Goal: Information Seeking & Learning: Learn about a topic

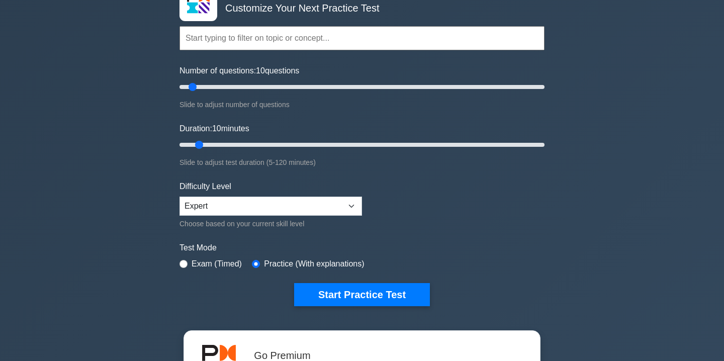
scroll to position [74, 0]
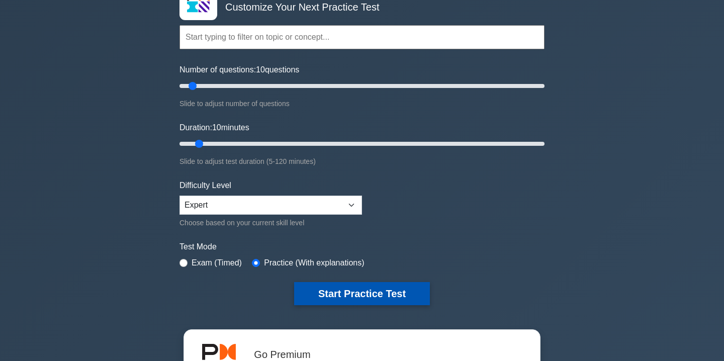
click at [350, 287] on button "Start Practice Test" at bounding box center [362, 293] width 136 height 23
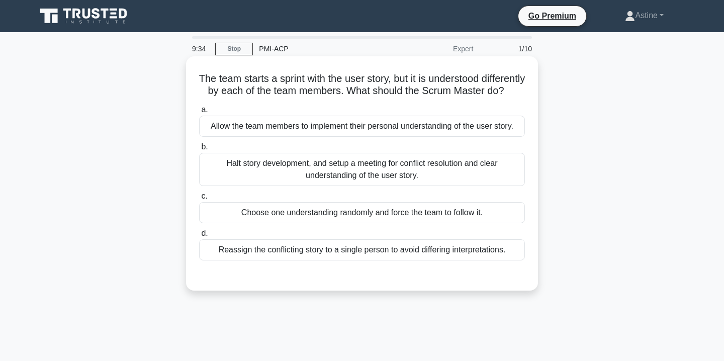
click at [388, 184] on div "Halt story development, and setup a meeting for conflict resolution and clear u…" at bounding box center [362, 169] width 326 height 33
click at [199, 150] on input "b. Halt story development, and setup a meeting for conflict resolution and clea…" at bounding box center [199, 147] width 0 height 7
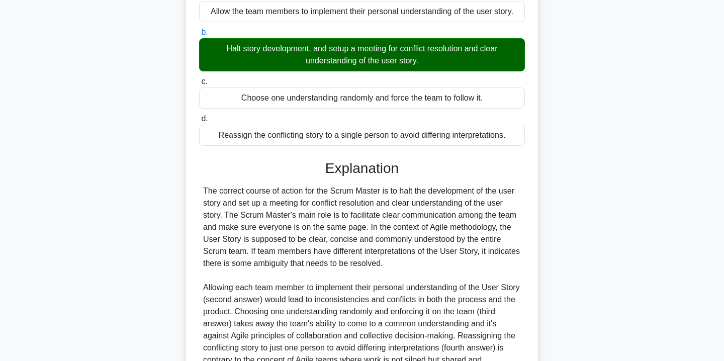
scroll to position [235, 0]
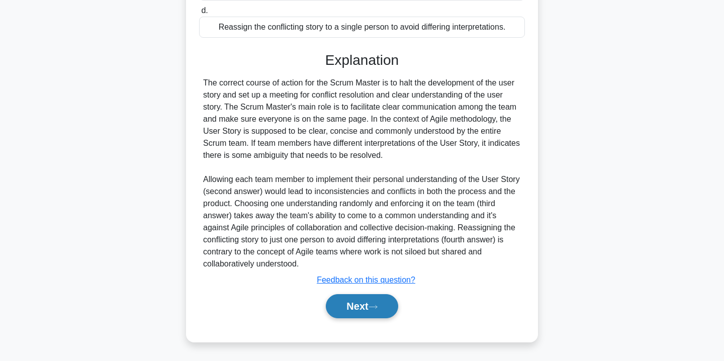
click at [378, 307] on icon at bounding box center [373, 307] width 9 height 6
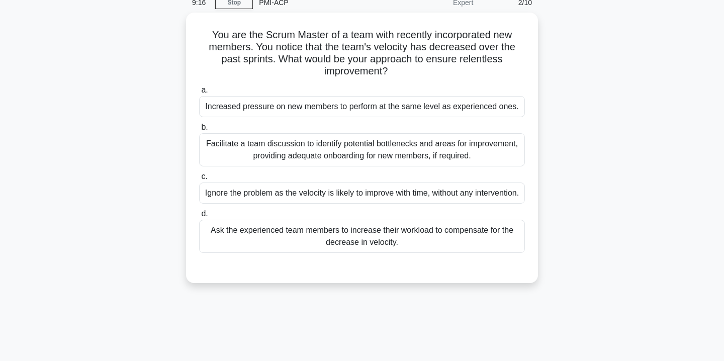
scroll to position [48, 0]
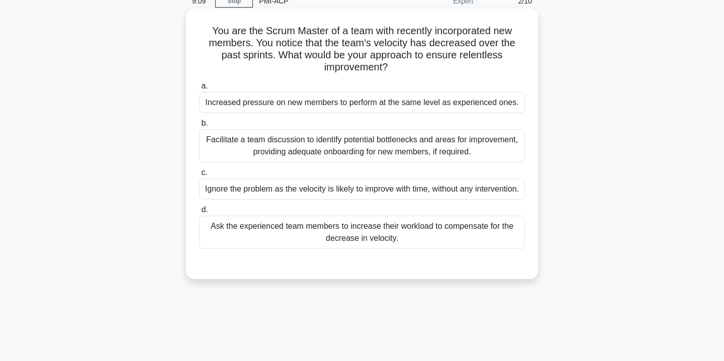
click at [343, 152] on div "Facilitate a team discussion to identify potential bottlenecks and areas for im…" at bounding box center [362, 145] width 326 height 33
click at [199, 127] on input "b. Facilitate a team discussion to identify potential bottlenecks and areas for…" at bounding box center [199, 123] width 0 height 7
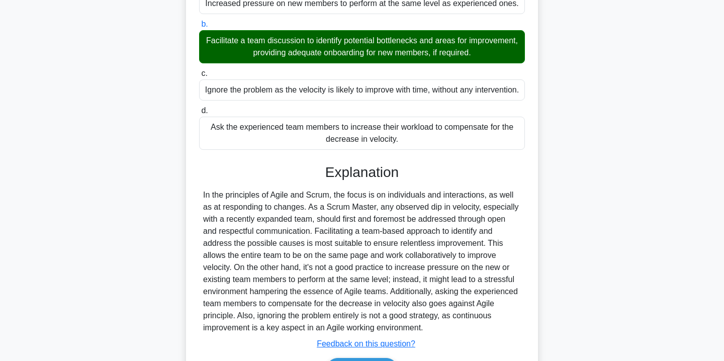
scroll to position [223, 0]
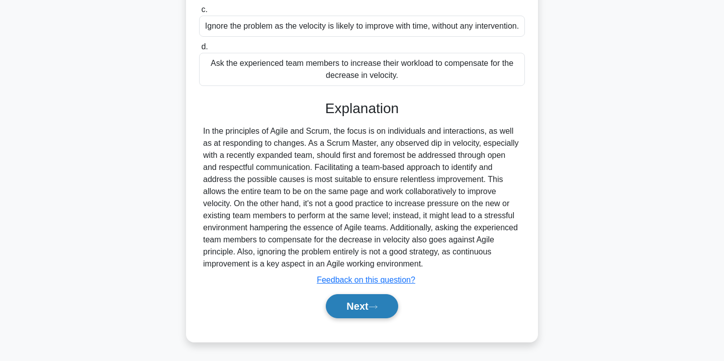
click at [357, 306] on button "Next" at bounding box center [362, 306] width 72 height 24
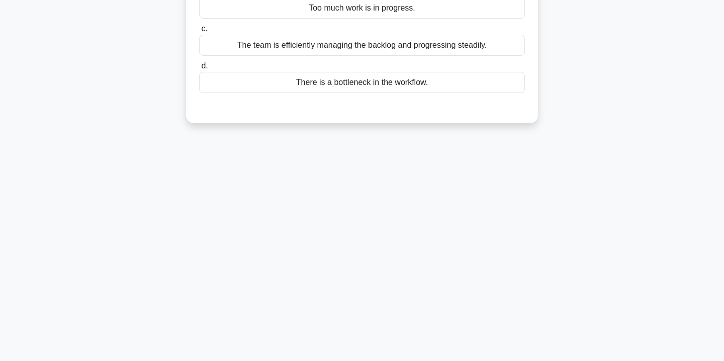
scroll to position [0, 0]
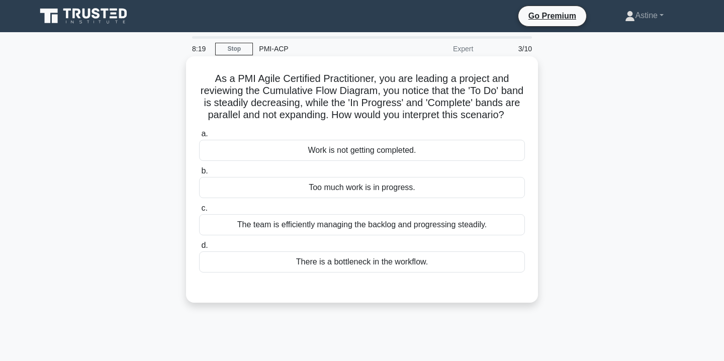
click at [378, 228] on div "The team is efficiently managing the backlog and progressing steadily." at bounding box center [362, 224] width 326 height 21
click at [199, 212] on input "c. The team is efficiently managing the backlog and progressing steadily." at bounding box center [199, 208] width 0 height 7
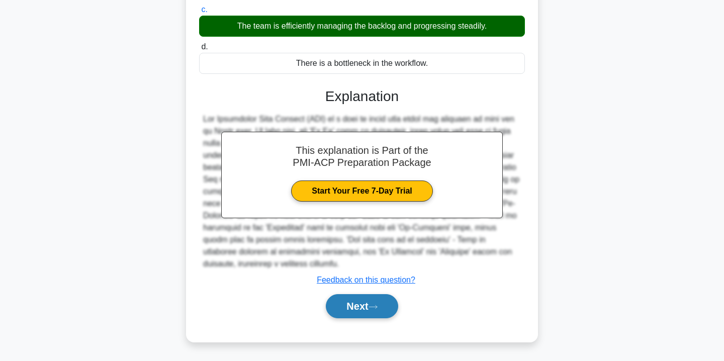
click at [366, 305] on button "Next" at bounding box center [362, 306] width 72 height 24
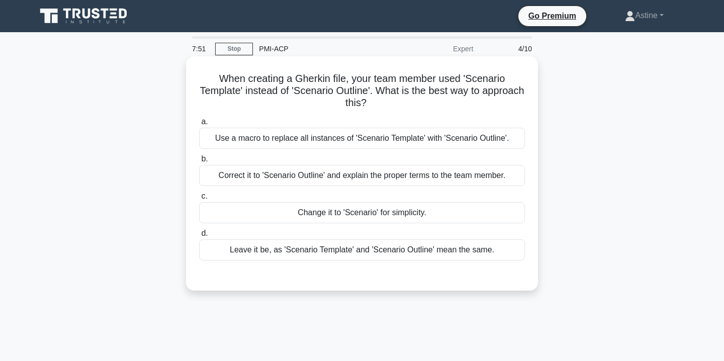
click at [343, 175] on div "Correct it to 'Scenario Outline' and explain the proper terms to the team membe…" at bounding box center [362, 175] width 326 height 21
click at [199, 162] on input "b. Correct it to 'Scenario Outline' and explain the proper terms to the team me…" at bounding box center [199, 159] width 0 height 7
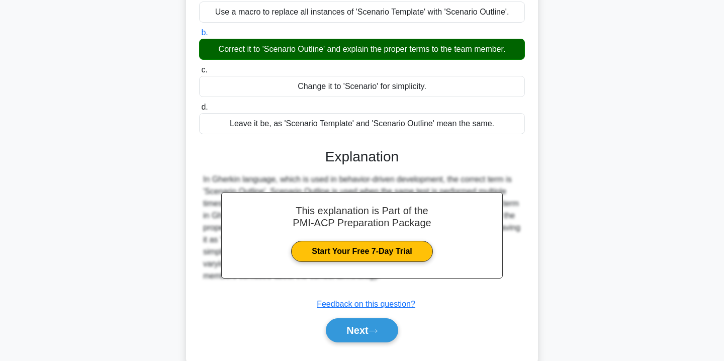
scroll to position [182, 0]
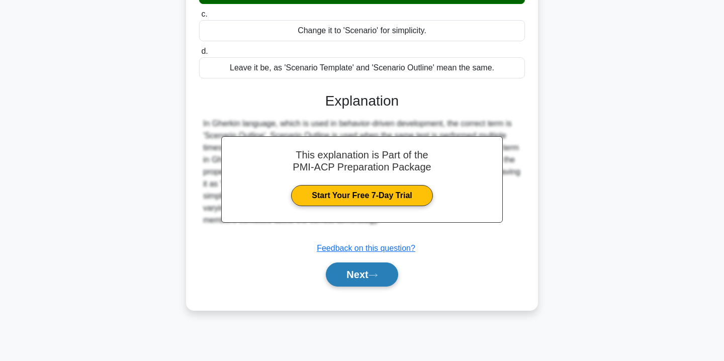
click at [375, 275] on icon at bounding box center [373, 276] width 9 height 6
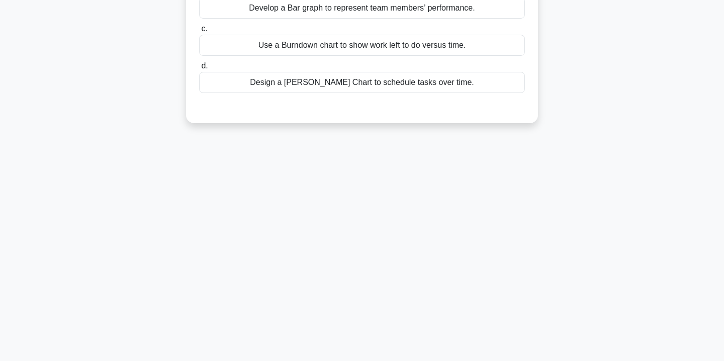
scroll to position [0, 0]
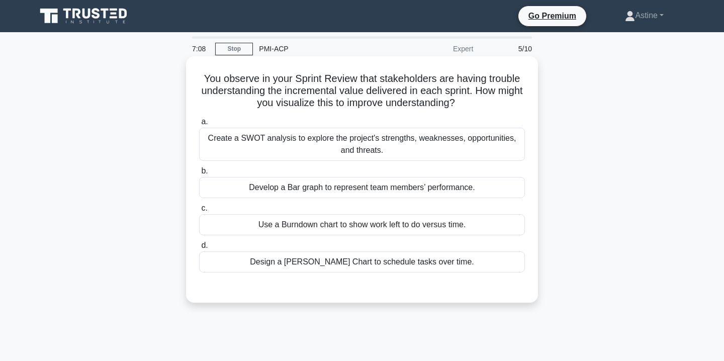
click at [380, 188] on div "Develop a Bar graph to represent team members’ performance." at bounding box center [362, 187] width 326 height 21
click at [199, 175] on input "b. Develop a Bar graph to represent team members’ performance." at bounding box center [199, 171] width 0 height 7
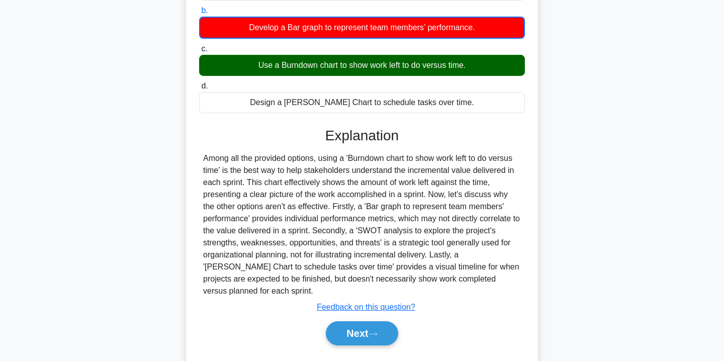
scroll to position [162, 0]
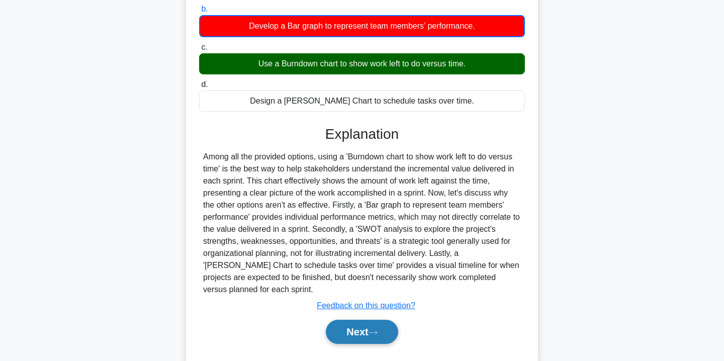
click at [360, 320] on button "Next" at bounding box center [362, 332] width 72 height 24
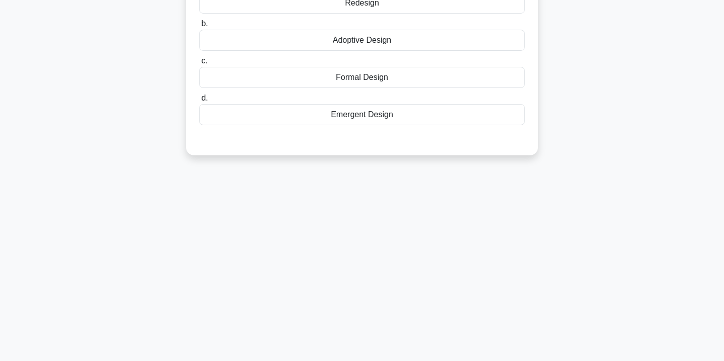
scroll to position [0, 0]
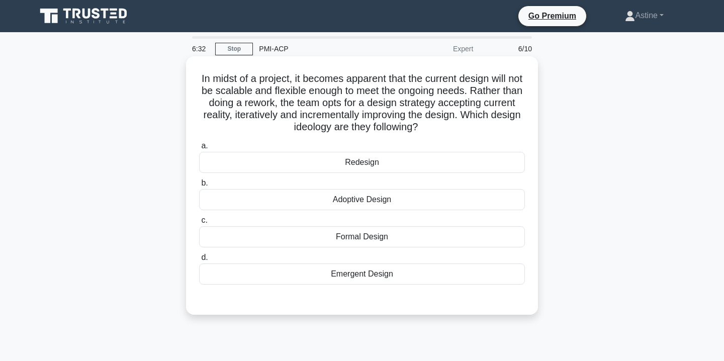
click at [309, 276] on div "Emergent Design" at bounding box center [362, 274] width 326 height 21
click at [199, 261] on input "d. Emergent Design" at bounding box center [199, 258] width 0 height 7
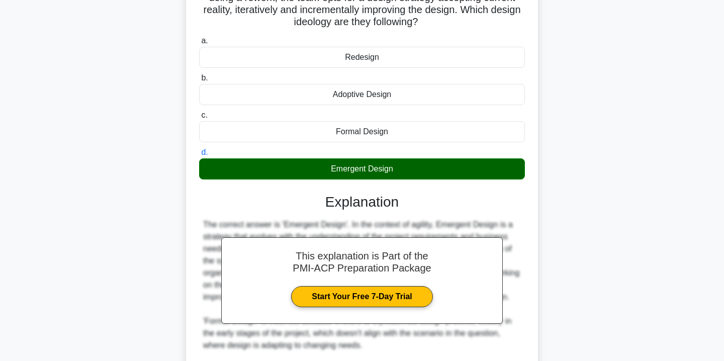
scroll to position [283, 0]
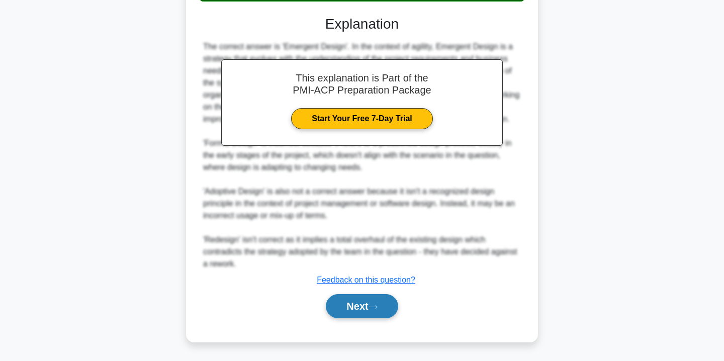
click at [357, 309] on button "Next" at bounding box center [362, 306] width 72 height 24
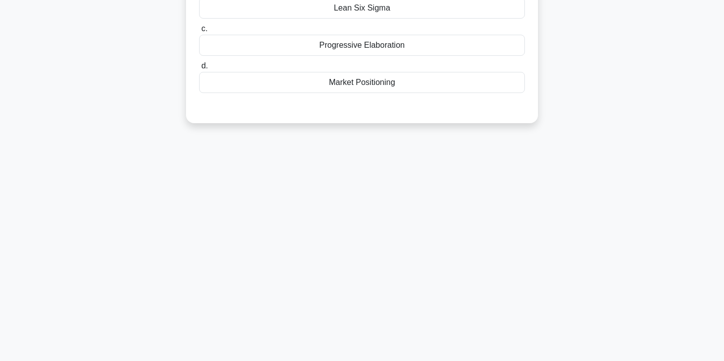
scroll to position [0, 0]
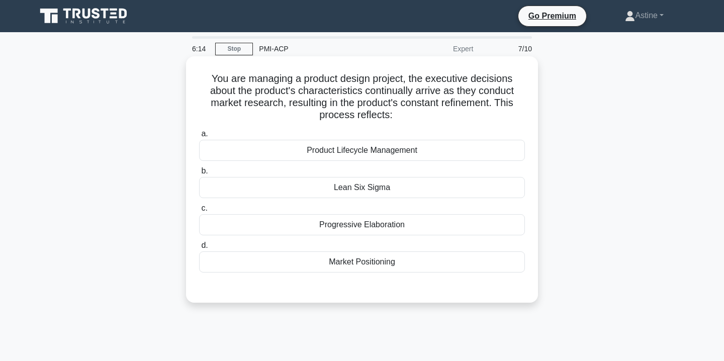
click at [331, 227] on div "Progressive Elaboration" at bounding box center [362, 224] width 326 height 21
click at [199, 212] on input "c. Progressive Elaboration" at bounding box center [199, 208] width 0 height 7
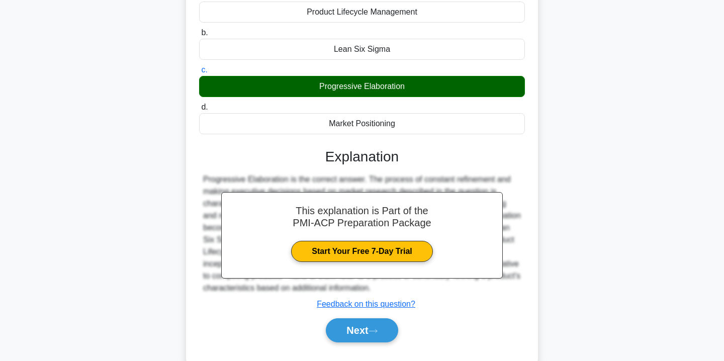
scroll to position [182, 0]
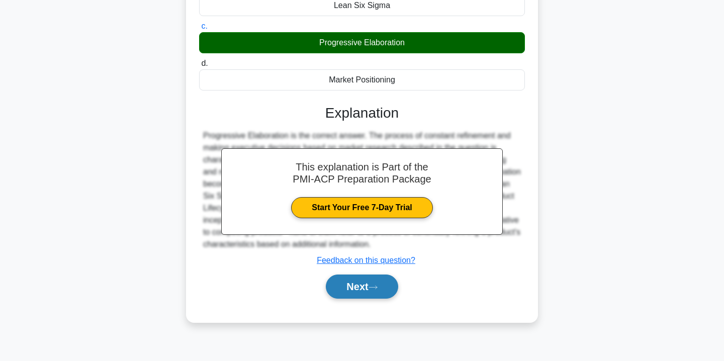
click at [365, 283] on button "Next" at bounding box center [362, 287] width 72 height 24
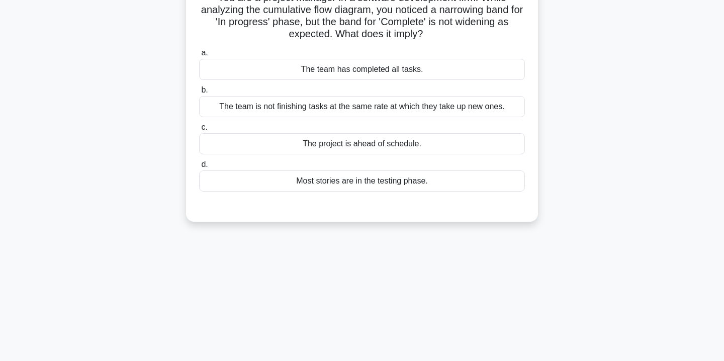
scroll to position [0, 0]
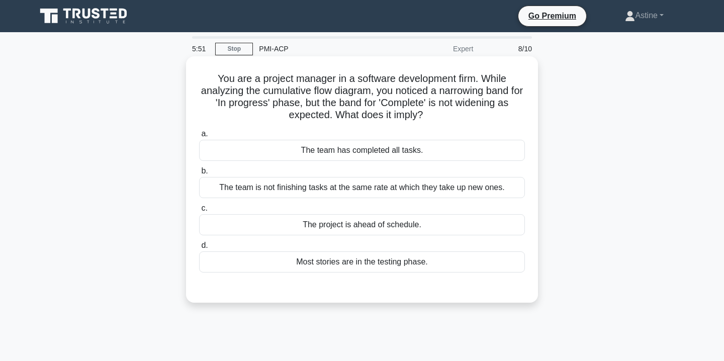
click at [352, 192] on div "The team is not finishing tasks at the same rate at which they take up new ones." at bounding box center [362, 187] width 326 height 21
click at [199, 175] on input "b. The team is not finishing tasks at the same rate at which they take up new o…" at bounding box center [199, 171] width 0 height 7
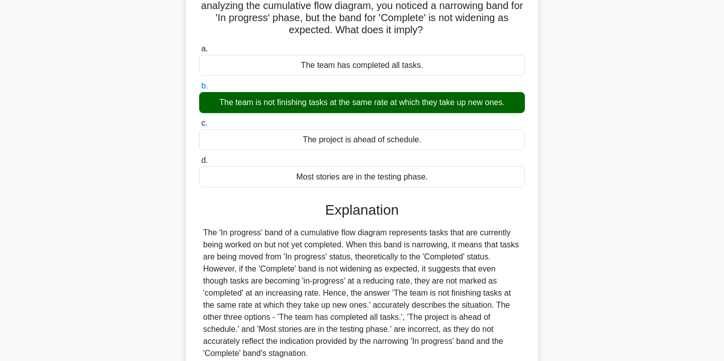
scroll to position [182, 0]
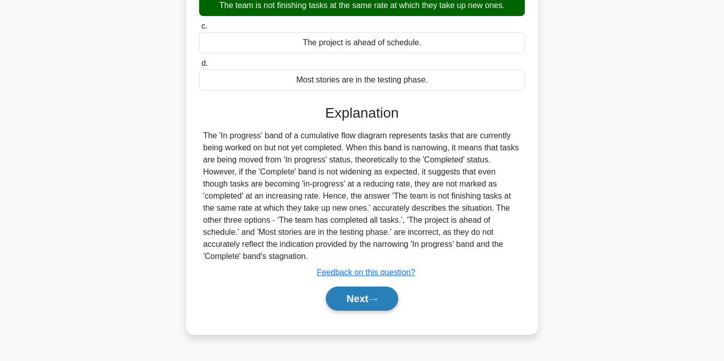
click at [353, 299] on button "Next" at bounding box center [362, 299] width 72 height 24
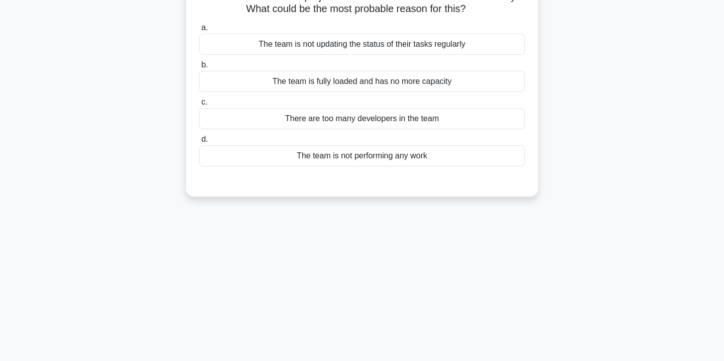
scroll to position [0, 0]
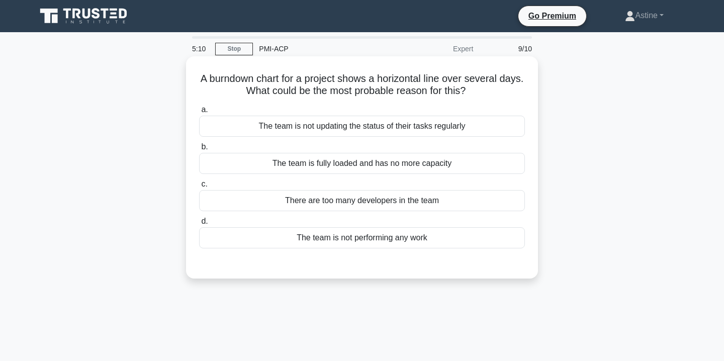
click at [417, 242] on div "The team is not performing any work" at bounding box center [362, 237] width 326 height 21
click at [199, 225] on input "d. The team is not performing any work" at bounding box center [199, 221] width 0 height 7
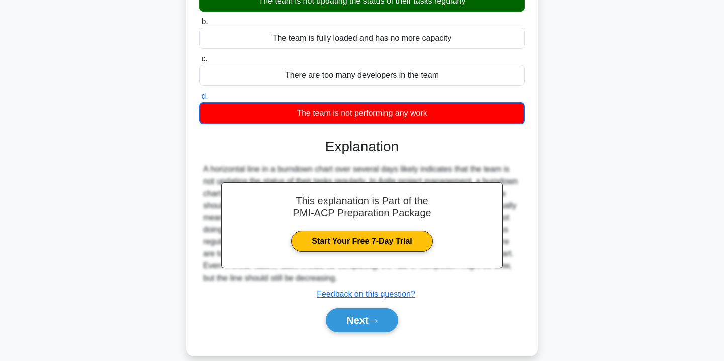
scroll to position [182, 0]
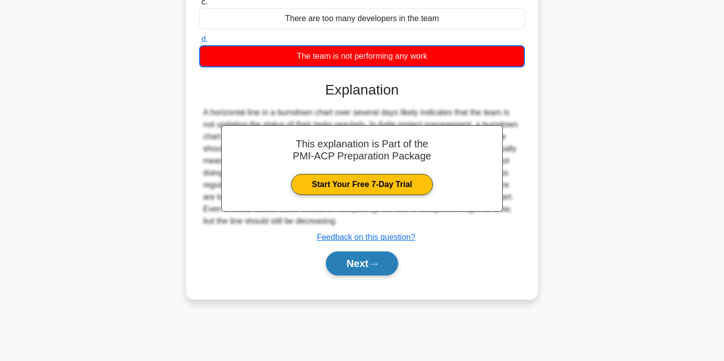
click at [382, 265] on button "Next" at bounding box center [362, 264] width 72 height 24
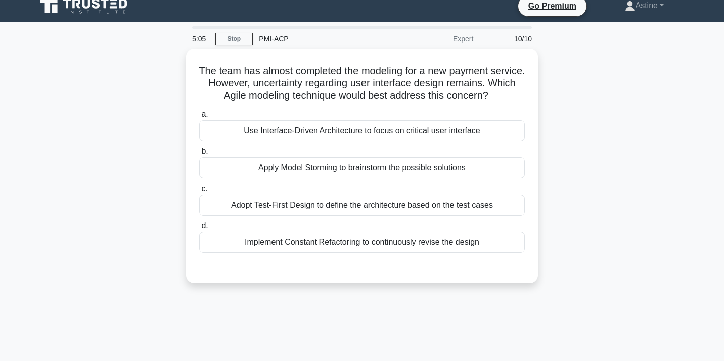
scroll to position [0, 0]
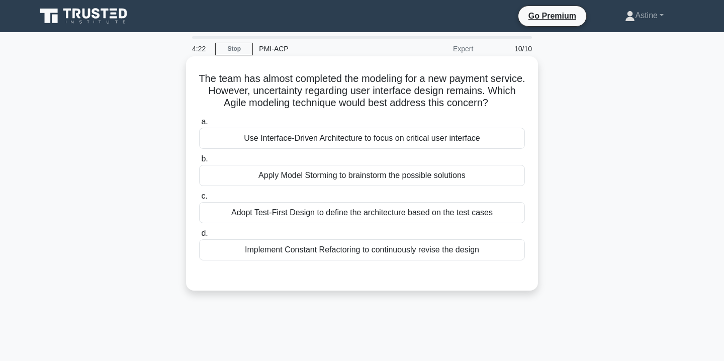
click at [376, 177] on div "Apply Model Storming to brainstorm the possible solutions" at bounding box center [362, 175] width 326 height 21
click at [199, 162] on input "b. Apply Model Storming to brainstorm the possible solutions" at bounding box center [199, 159] width 0 height 7
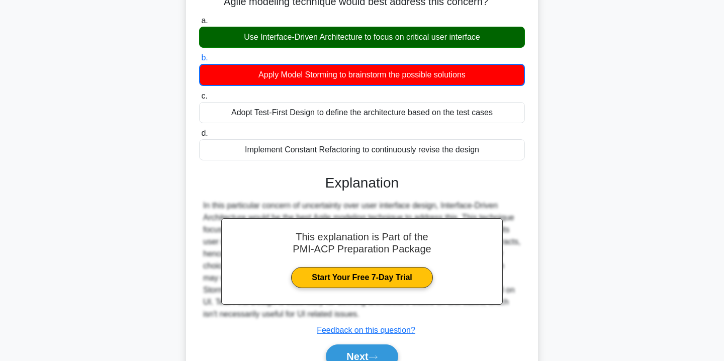
scroll to position [182, 0]
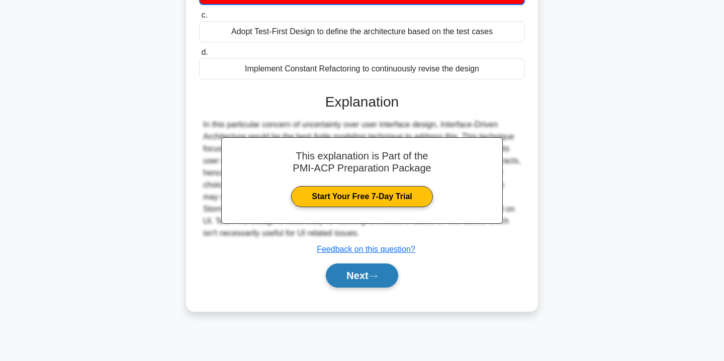
click at [367, 276] on button "Next" at bounding box center [362, 276] width 72 height 24
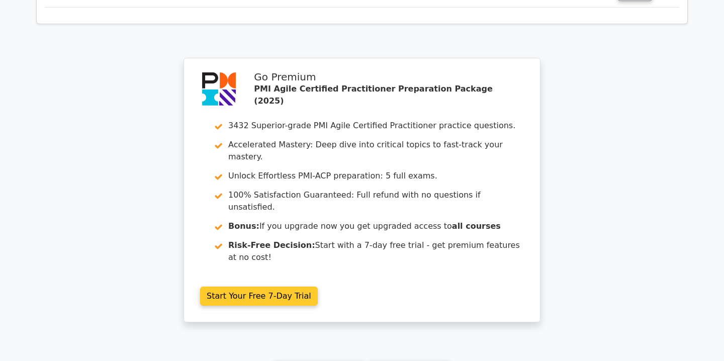
scroll to position [1777, 0]
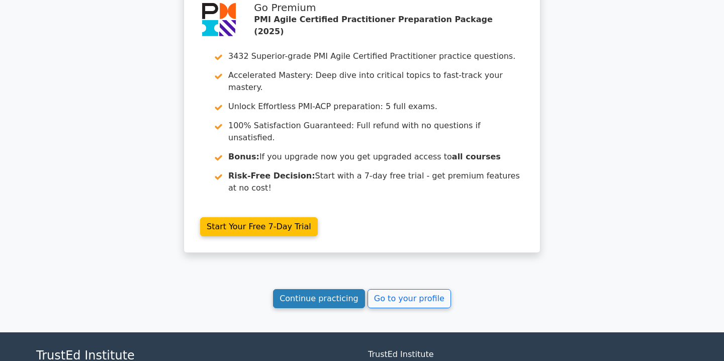
click at [308, 289] on link "Continue practicing" at bounding box center [319, 298] width 92 height 19
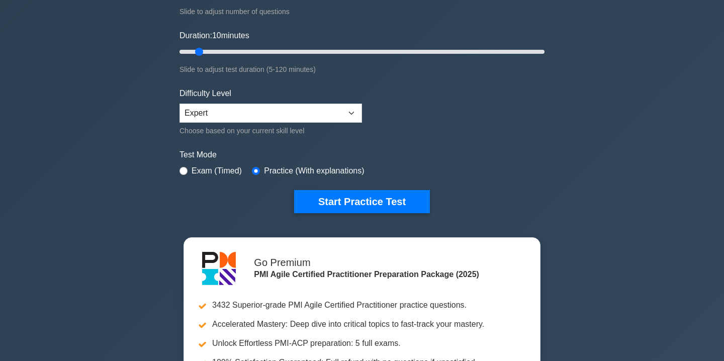
scroll to position [167, 0]
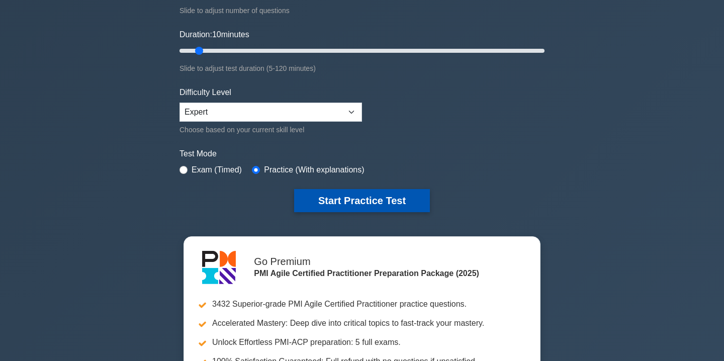
click at [347, 199] on button "Start Practice Test" at bounding box center [362, 200] width 136 height 23
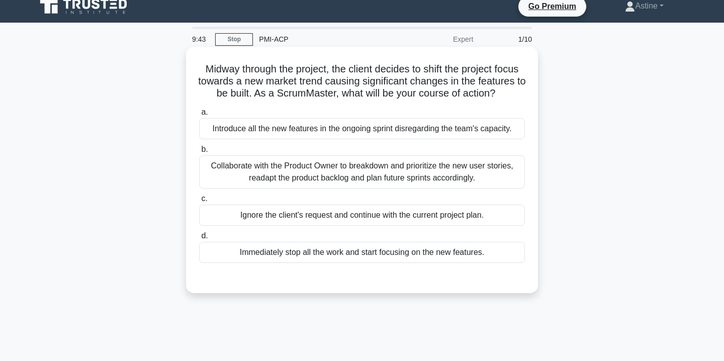
scroll to position [10, 0]
click at [364, 178] on div "Collaborate with the Product Owner to breakdown and prioritize the new user sto…" at bounding box center [362, 171] width 326 height 33
click at [199, 152] on input "b. Collaborate with the Product Owner to breakdown and prioritize the new user …" at bounding box center [199, 149] width 0 height 7
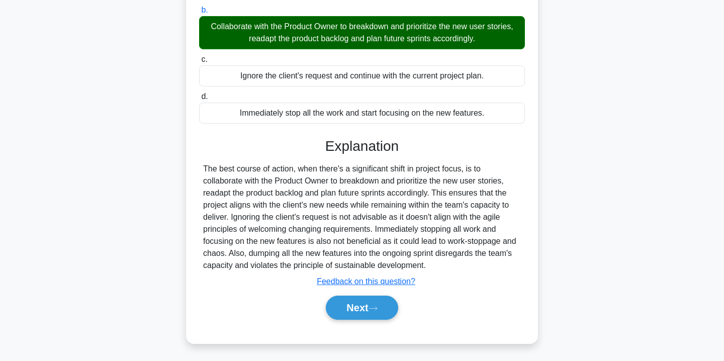
scroll to position [182, 0]
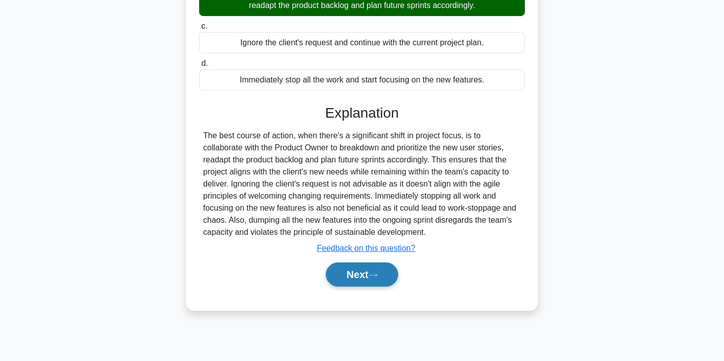
click at [361, 269] on button "Next" at bounding box center [362, 275] width 72 height 24
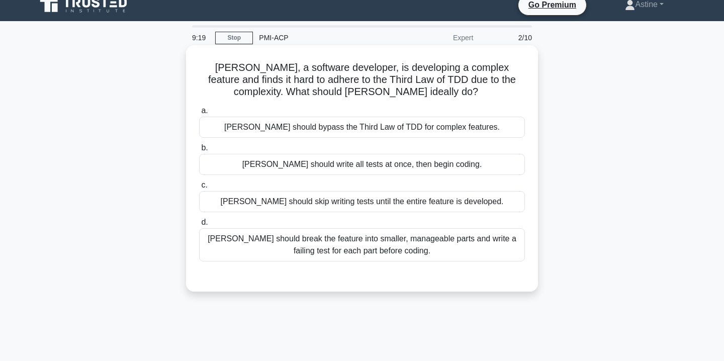
scroll to position [19, 0]
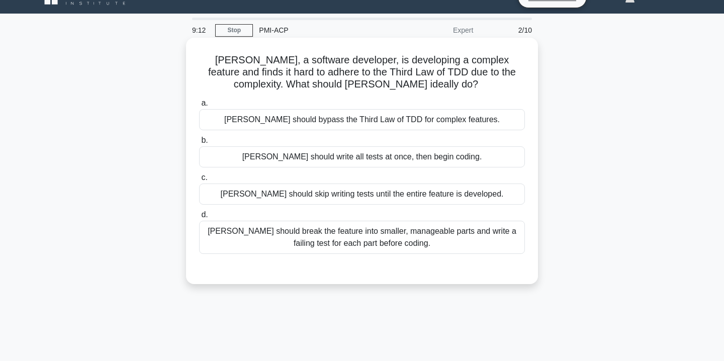
click at [358, 245] on div "Lisa should break the feature into smaller, manageable parts and write a failin…" at bounding box center [362, 237] width 326 height 33
click at [199, 218] on input "d. Lisa should break the feature into smaller, manageable parts and write a fai…" at bounding box center [199, 215] width 0 height 7
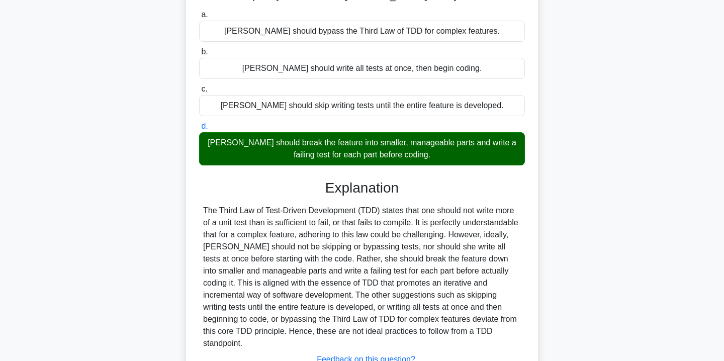
scroll to position [187, 0]
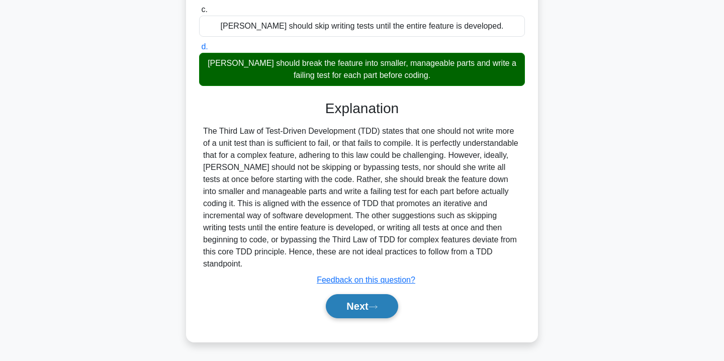
click at [356, 303] on button "Next" at bounding box center [362, 306] width 72 height 24
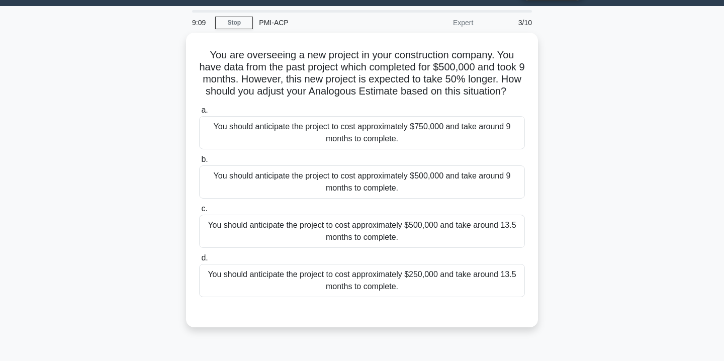
scroll to position [27, 0]
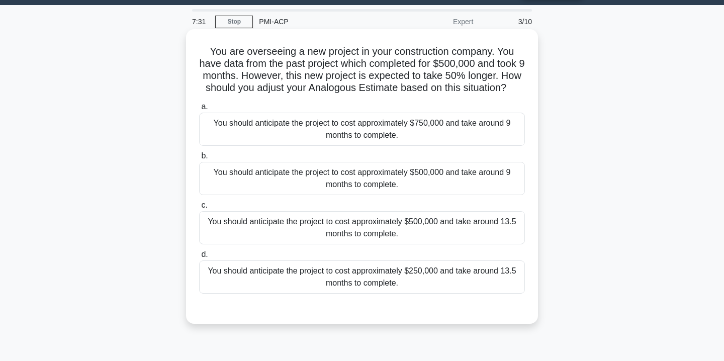
click at [451, 241] on div "You should anticipate the project to cost approximately $500,000 and take aroun…" at bounding box center [362, 227] width 326 height 33
click at [199, 209] on input "c. You should anticipate the project to cost approximately $500,000 and take ar…" at bounding box center [199, 205] width 0 height 7
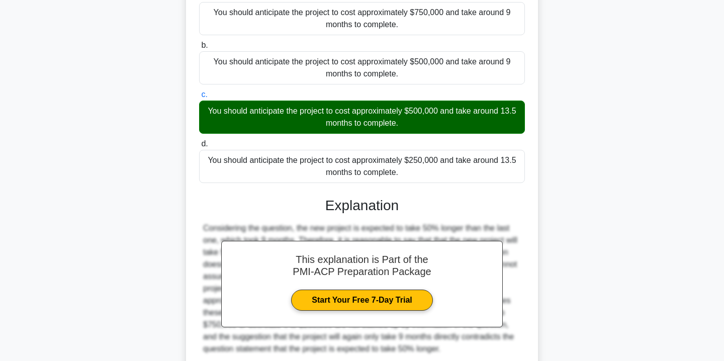
scroll to position [235, 0]
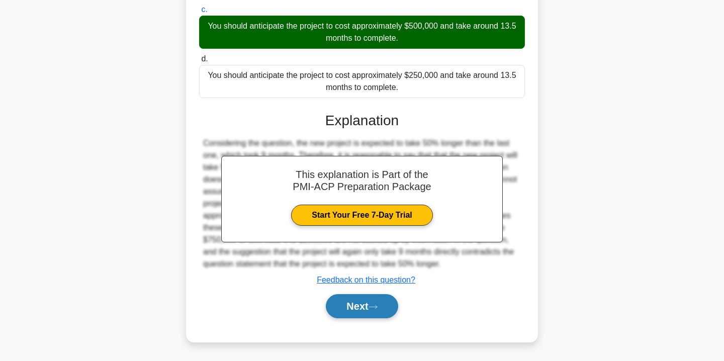
click at [358, 310] on button "Next" at bounding box center [362, 306] width 72 height 24
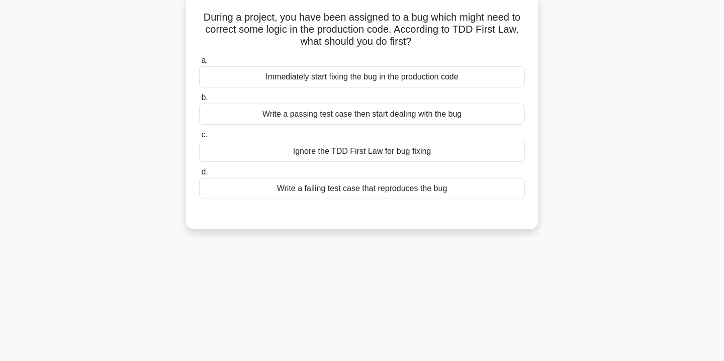
scroll to position [0, 0]
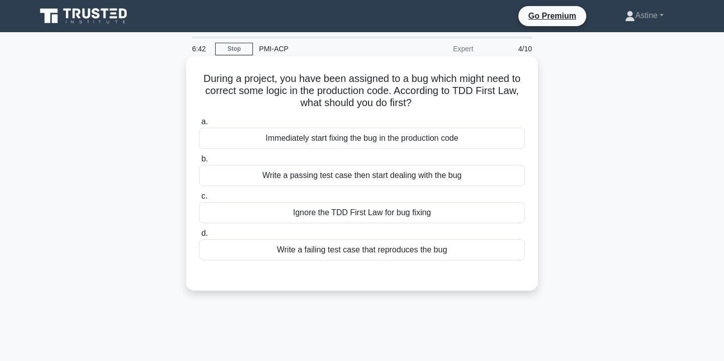
click at [369, 253] on div "Write a failing test case that reproduces the bug" at bounding box center [362, 249] width 326 height 21
click at [199, 237] on input "d. Write a failing test case that reproduces the bug" at bounding box center [199, 233] width 0 height 7
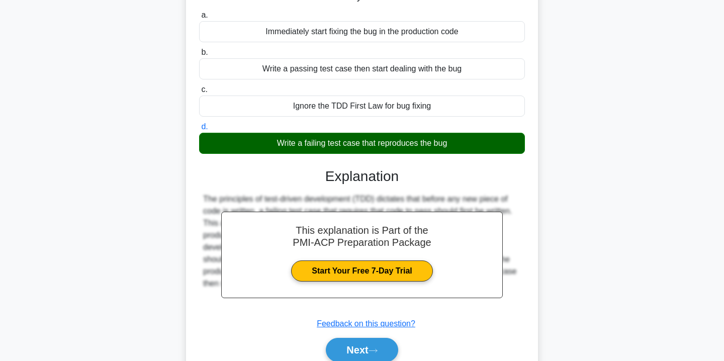
scroll to position [182, 0]
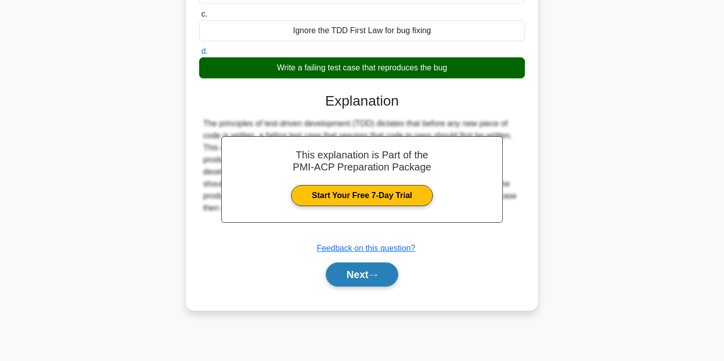
click at [367, 270] on button "Next" at bounding box center [362, 275] width 72 height 24
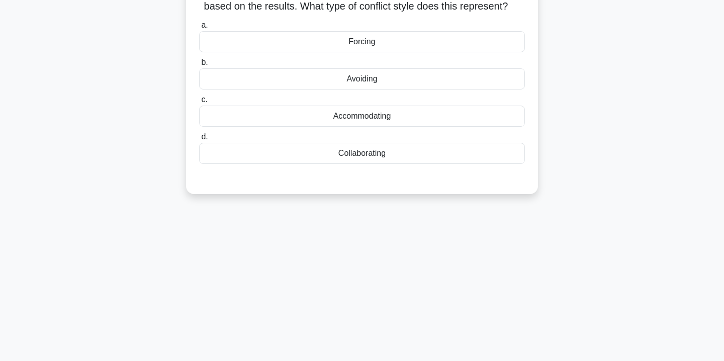
scroll to position [0, 0]
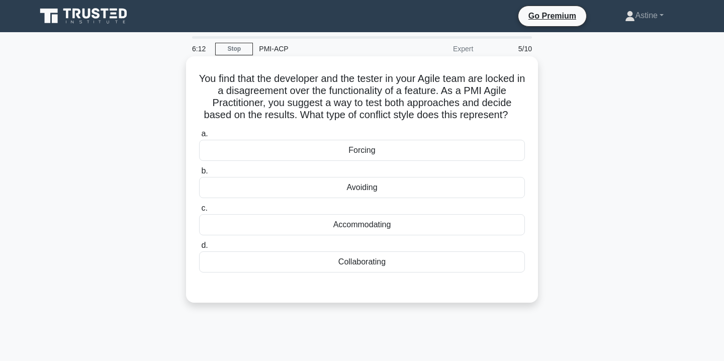
click at [363, 228] on div "Accommodating" at bounding box center [362, 224] width 326 height 21
click at [199, 212] on input "c. Accommodating" at bounding box center [199, 208] width 0 height 7
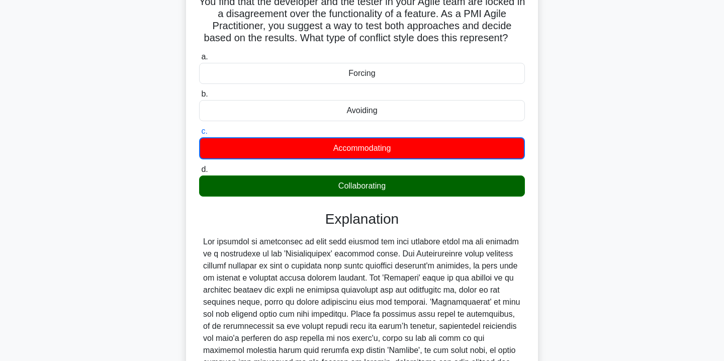
scroll to position [200, 0]
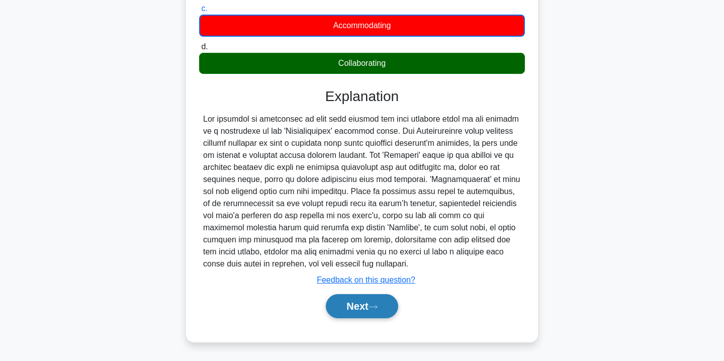
click at [379, 302] on button "Next" at bounding box center [362, 306] width 72 height 24
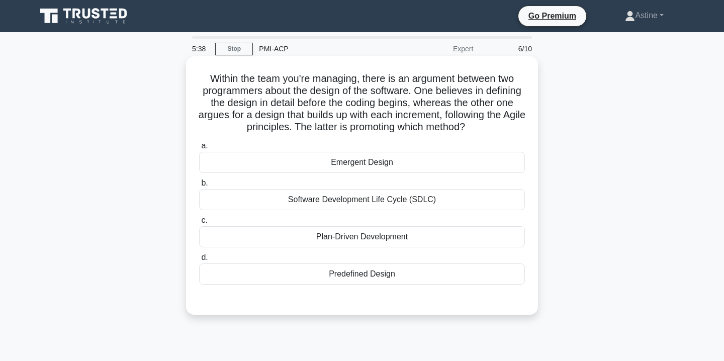
scroll to position [12, 0]
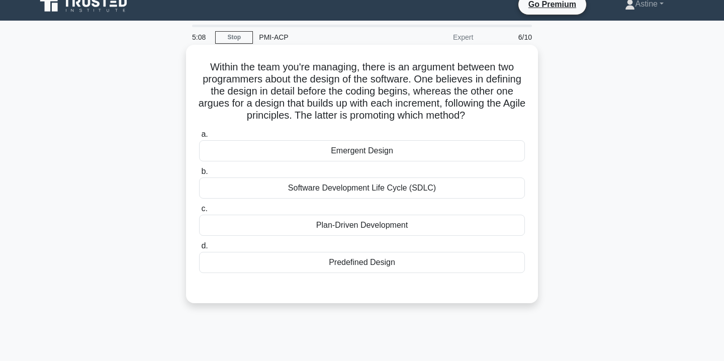
click at [384, 147] on div "Emergent Design" at bounding box center [362, 150] width 326 height 21
click at [199, 138] on input "a. Emergent Design" at bounding box center [199, 134] width 0 height 7
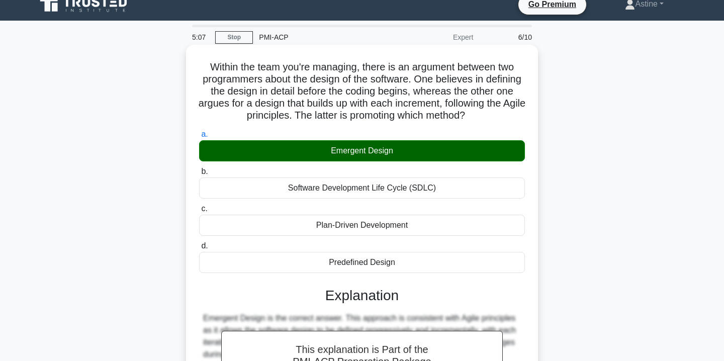
scroll to position [182, 0]
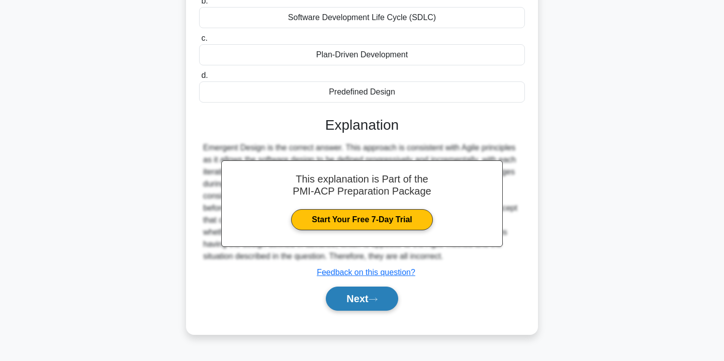
click at [358, 300] on button "Next" at bounding box center [362, 299] width 72 height 24
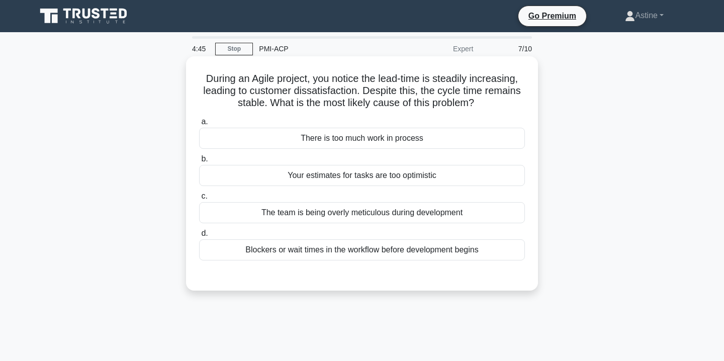
scroll to position [20, 0]
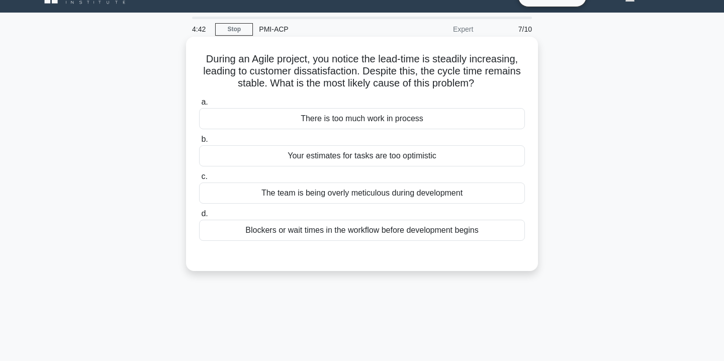
click at [302, 237] on div "Blockers or wait times in the workflow before development begins" at bounding box center [362, 230] width 326 height 21
click at [199, 217] on input "d. Blockers or wait times in the workflow before development begins" at bounding box center [199, 214] width 0 height 7
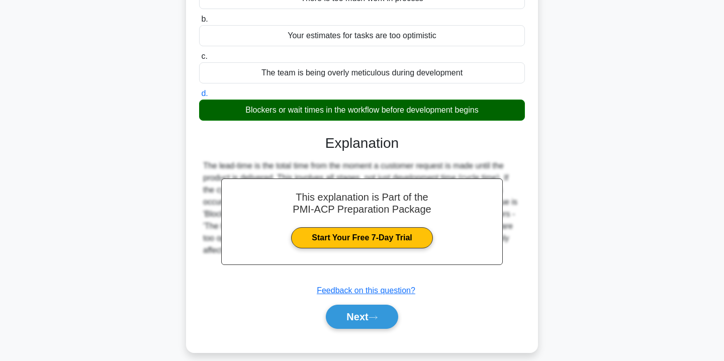
scroll to position [182, 0]
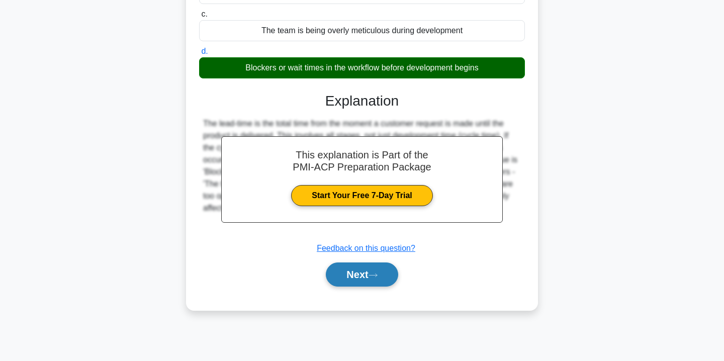
click at [368, 276] on button "Next" at bounding box center [362, 275] width 72 height 24
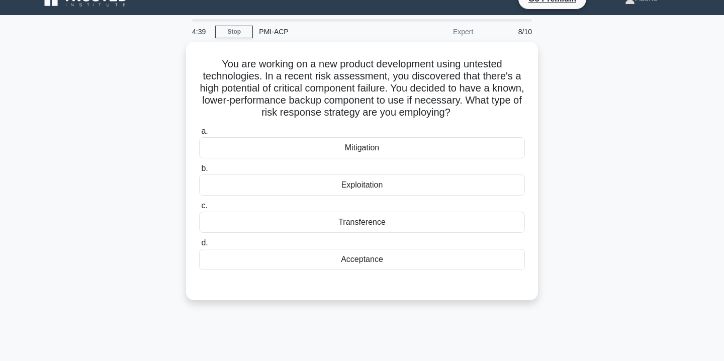
scroll to position [0, 0]
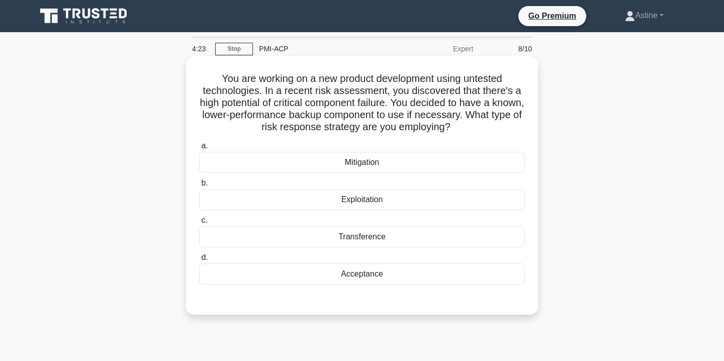
click at [329, 162] on div "Mitigation" at bounding box center [362, 162] width 326 height 21
click at [199, 149] on input "a. Mitigation" at bounding box center [199, 146] width 0 height 7
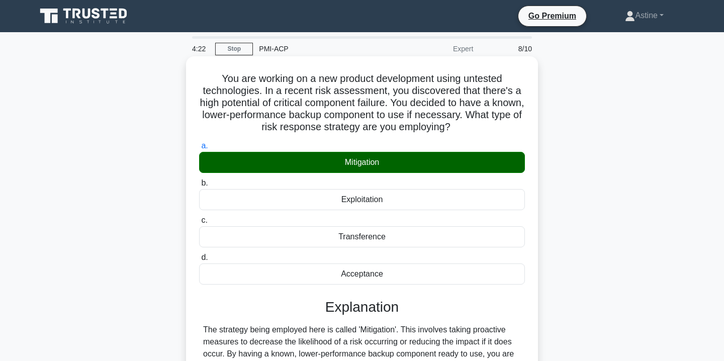
scroll to position [182, 0]
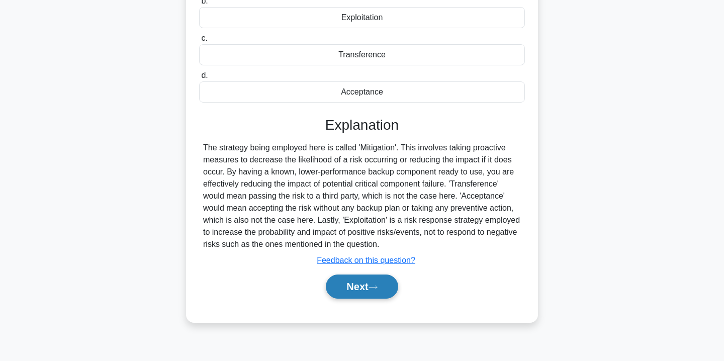
click at [353, 283] on button "Next" at bounding box center [362, 287] width 72 height 24
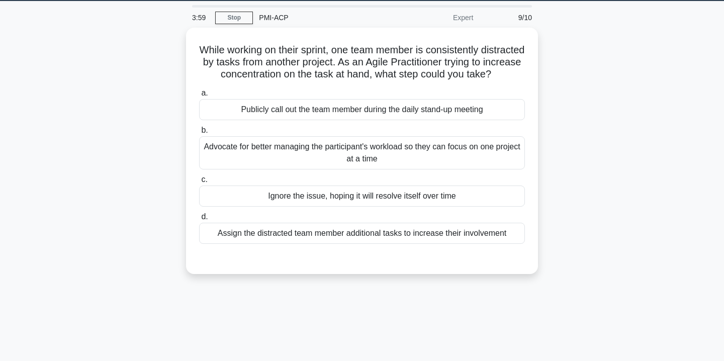
scroll to position [32, 0]
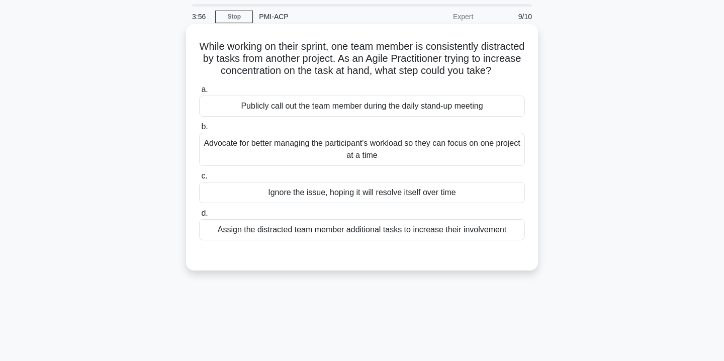
click at [273, 144] on div "Advocate for better managing the participant's workload so they can focus on on…" at bounding box center [362, 149] width 326 height 33
click at [199, 130] on input "b. Advocate for better managing the participant's workload so they can focus on…" at bounding box center [199, 127] width 0 height 7
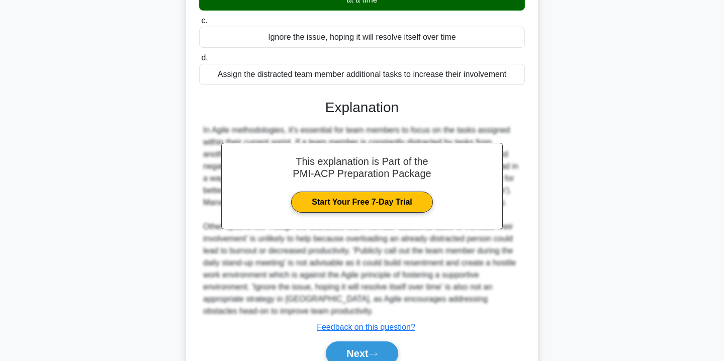
scroll to position [247, 0]
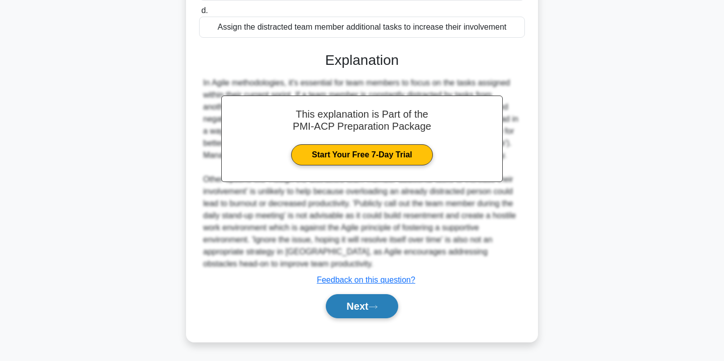
click at [360, 301] on button "Next" at bounding box center [362, 306] width 72 height 24
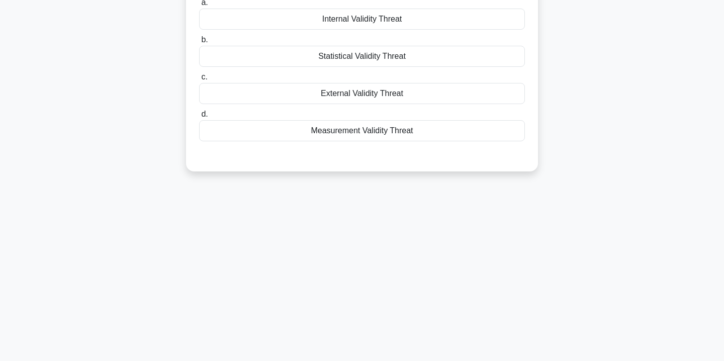
scroll to position [0, 0]
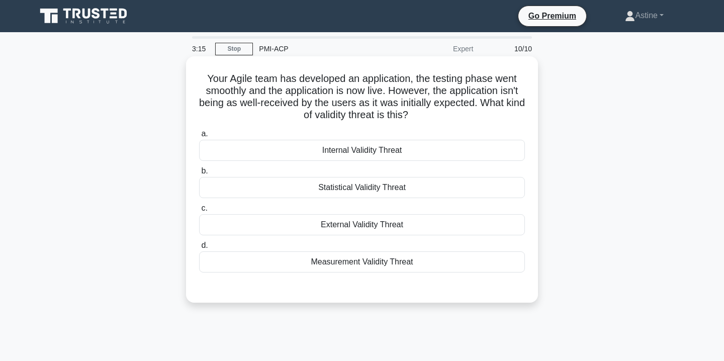
click at [365, 222] on div "External Validity Threat" at bounding box center [362, 224] width 326 height 21
click at [199, 212] on input "c. External Validity Threat" at bounding box center [199, 208] width 0 height 7
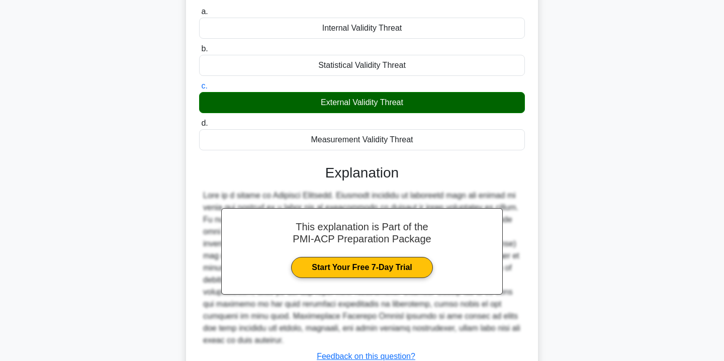
scroll to position [187, 0]
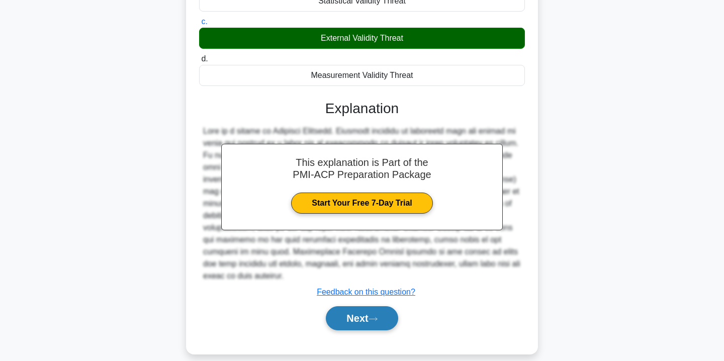
click at [368, 310] on button "Next" at bounding box center [362, 318] width 72 height 24
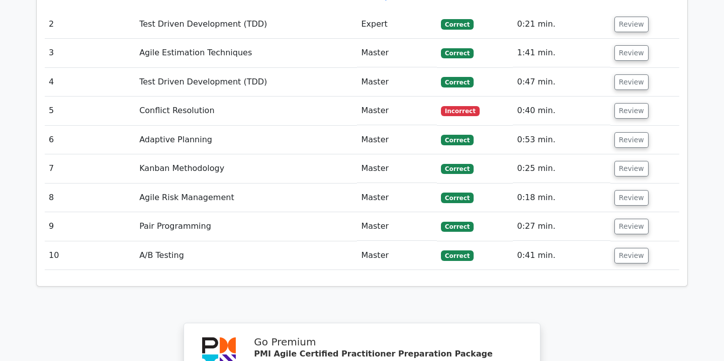
scroll to position [1087, 0]
